Goal: Task Accomplishment & Management: Manage account settings

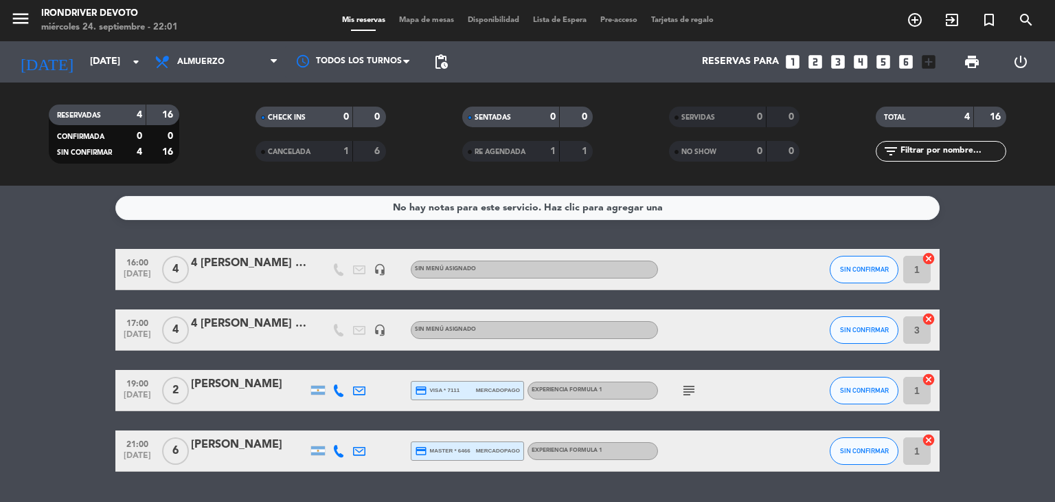
click at [787, 54] on icon "looks_one" at bounding box center [793, 62] width 18 height 18
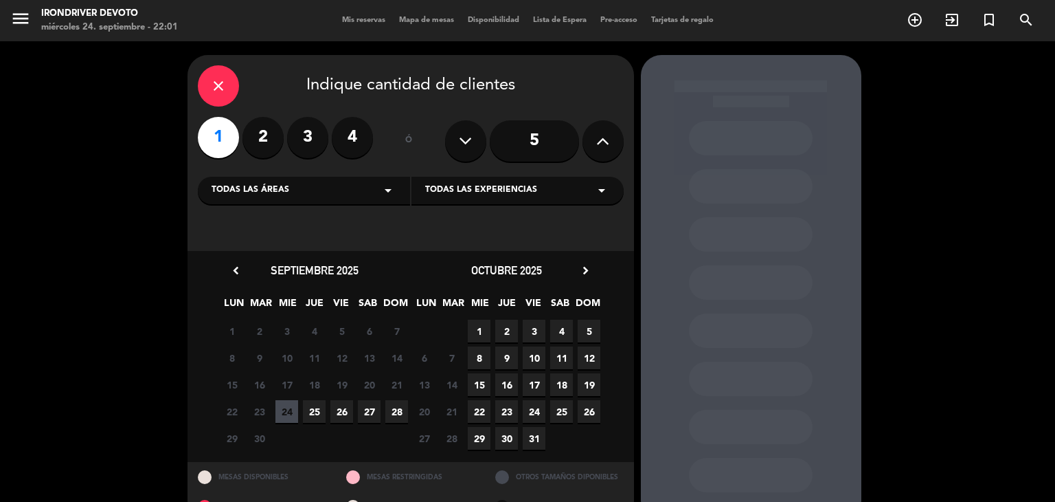
click at [588, 413] on span "26" at bounding box center [589, 411] width 23 height 23
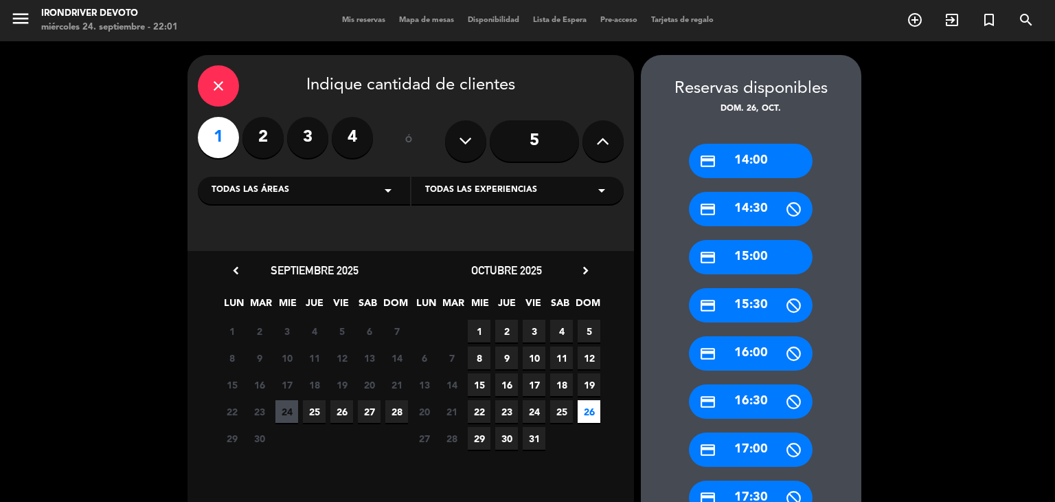
click at [223, 89] on icon "close" at bounding box center [218, 86] width 16 height 16
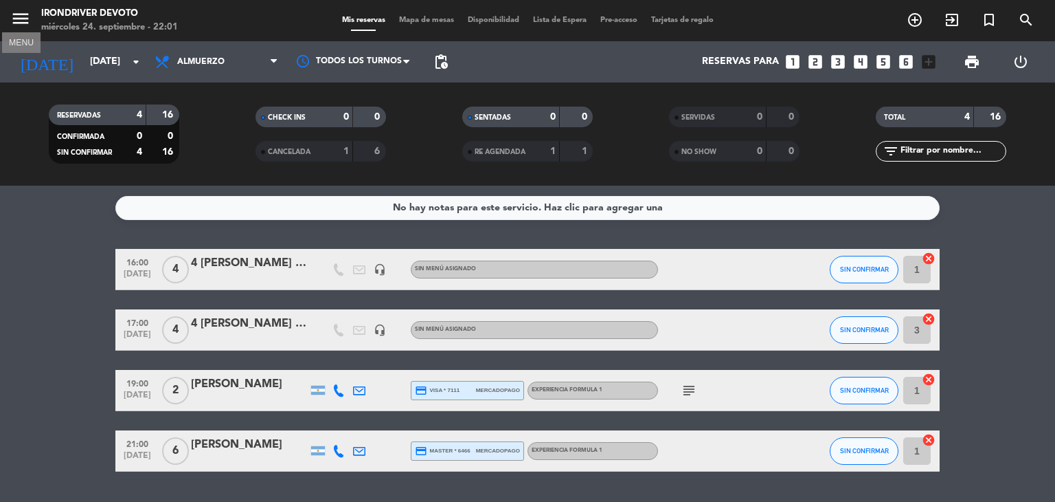
click at [16, 31] on button "menu" at bounding box center [20, 20] width 21 height 25
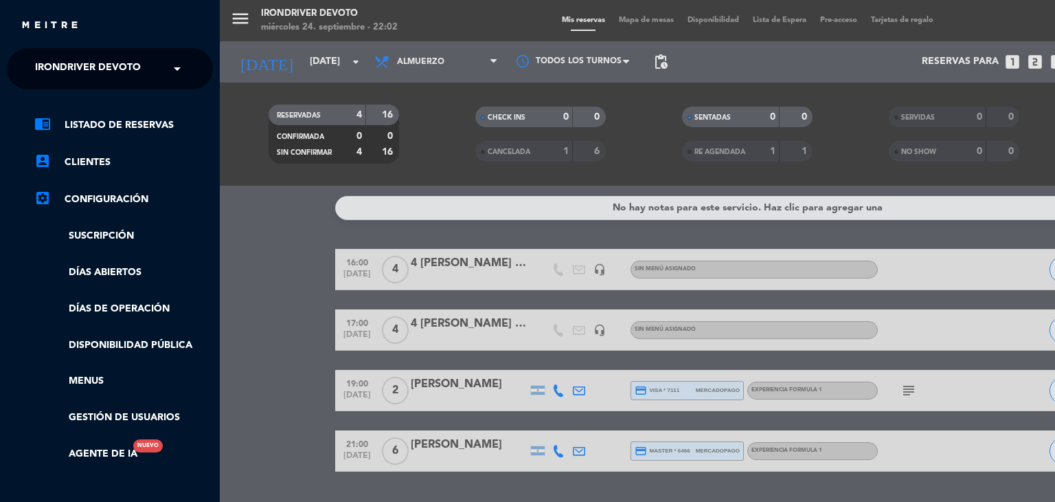
click at [326, 67] on div "menu Irondriver Devoto [DATE] 24. septiembre - 22:02 Mis reservas Mapa de mesas…" at bounding box center [747, 251] width 1055 height 502
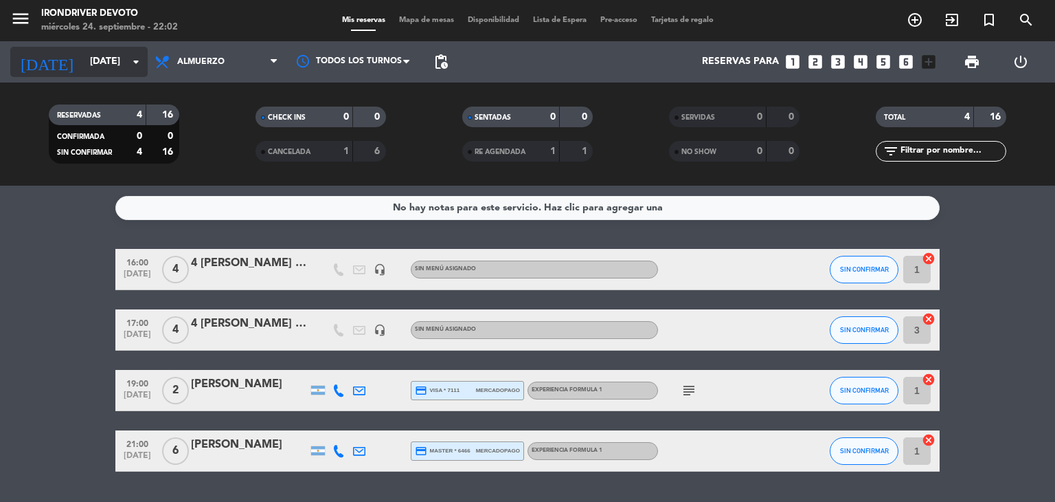
click at [115, 54] on input "[DATE]" at bounding box center [148, 61] width 131 height 25
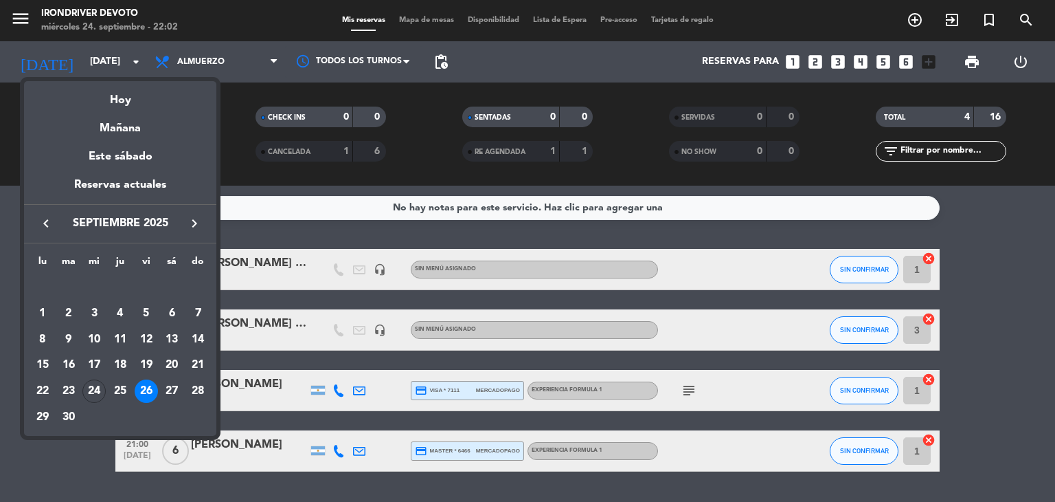
click at [196, 215] on icon "keyboard_arrow_right" at bounding box center [194, 223] width 16 height 16
click at [207, 388] on div "26" at bounding box center [197, 390] width 23 height 23
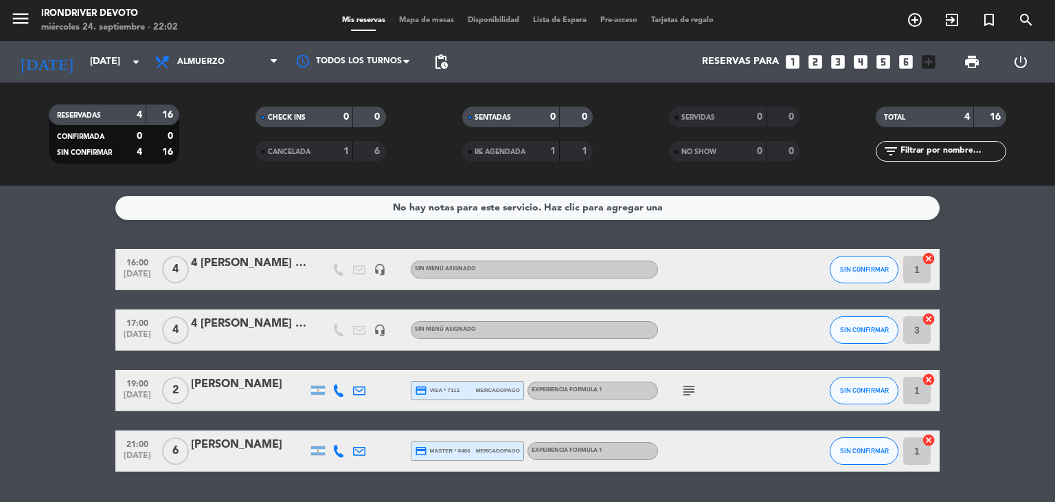
type input "[DATE]"
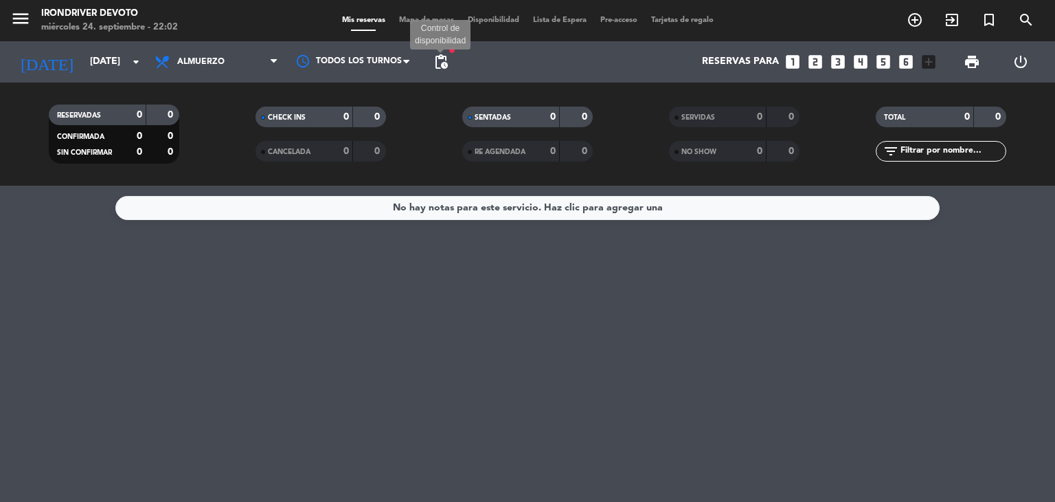
click at [440, 62] on span "pending_actions" at bounding box center [441, 62] width 16 height 16
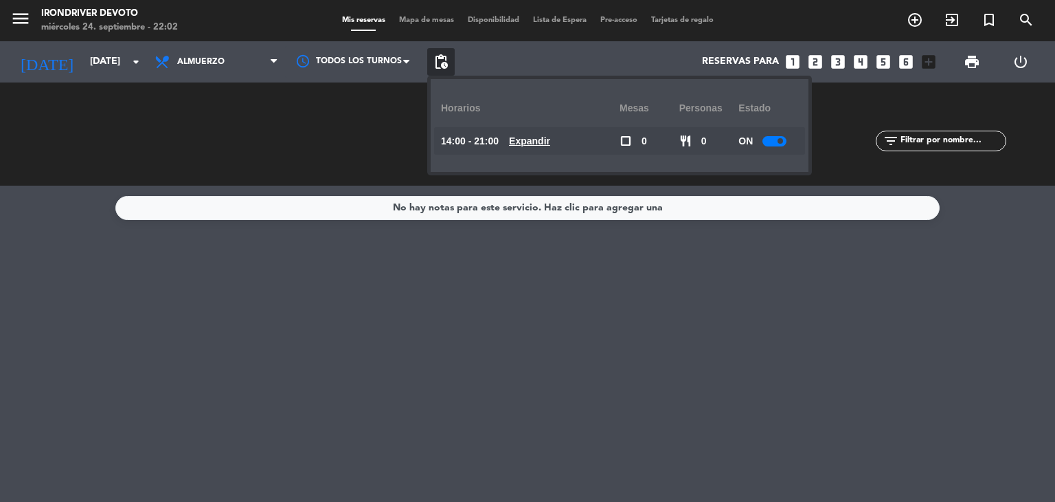
click at [550, 141] on u "Expandir" at bounding box center [529, 140] width 41 height 11
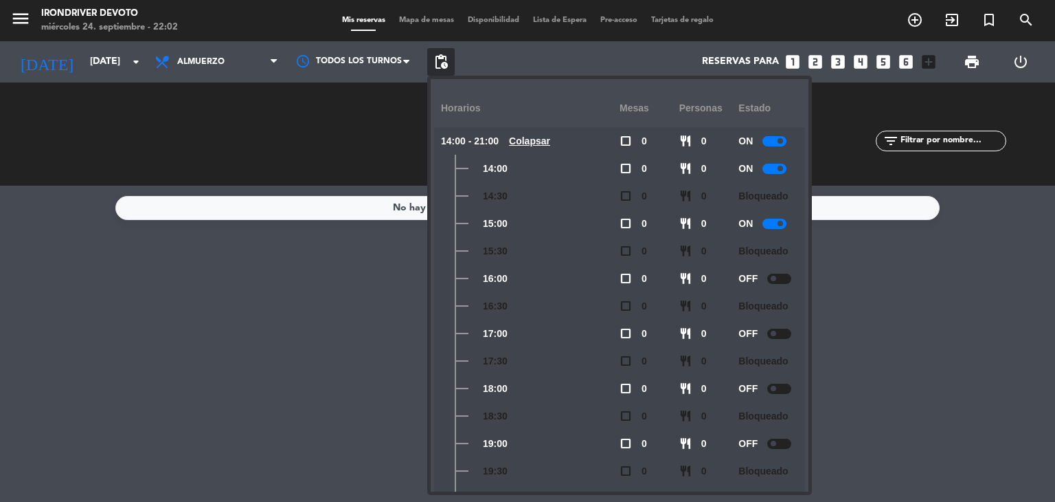
scroll to position [93, 0]
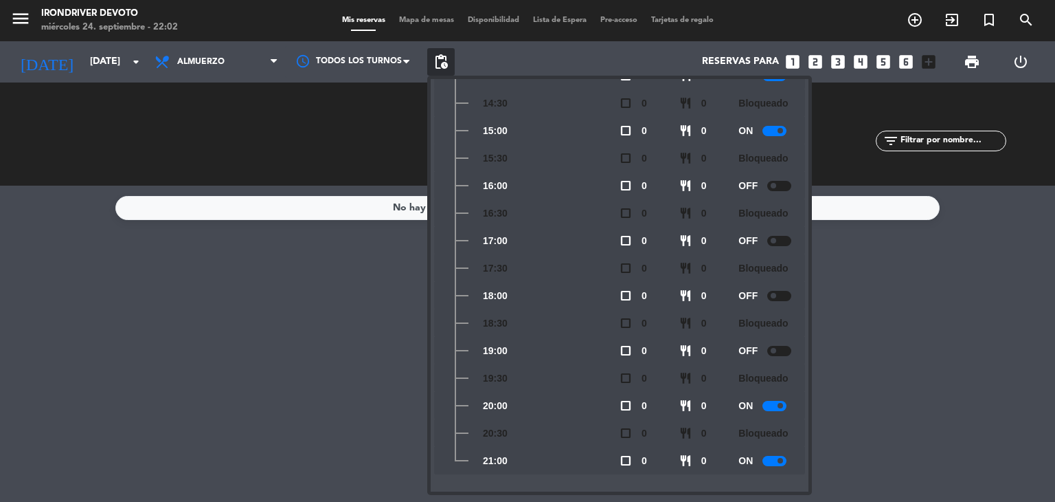
click at [776, 406] on div at bounding box center [775, 406] width 24 height 10
click at [862, 413] on div "No hay notas para este servicio. Haz clic para agregar una" at bounding box center [527, 344] width 1055 height 316
